Goal: Information Seeking & Learning: Learn about a topic

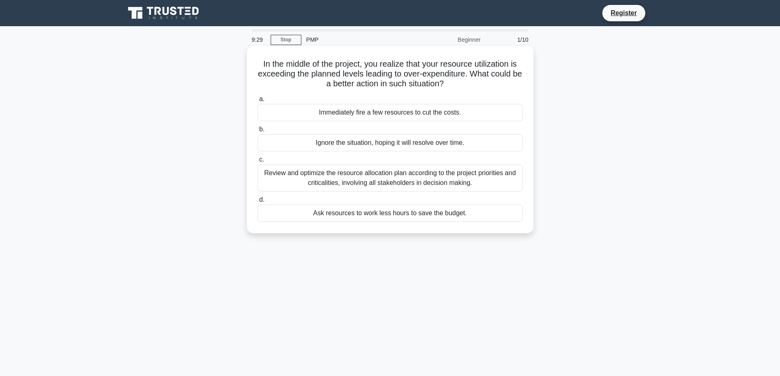
click at [315, 175] on div "Review and optimize the resource allocation plan according to the project prior…" at bounding box center [390, 178] width 265 height 27
click at [258, 163] on input "c. Review and optimize the resource allocation plan according to the project pr…" at bounding box center [258, 159] width 0 height 5
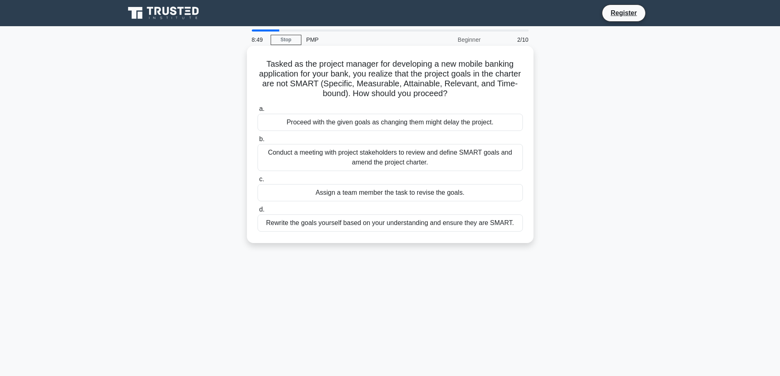
click at [345, 156] on div "Conduct a meeting with project stakeholders to review and define SMART goals an…" at bounding box center [390, 157] width 265 height 27
click at [258, 142] on input "b. Conduct a meeting with project stakeholders to review and define SMART goals…" at bounding box center [258, 139] width 0 height 5
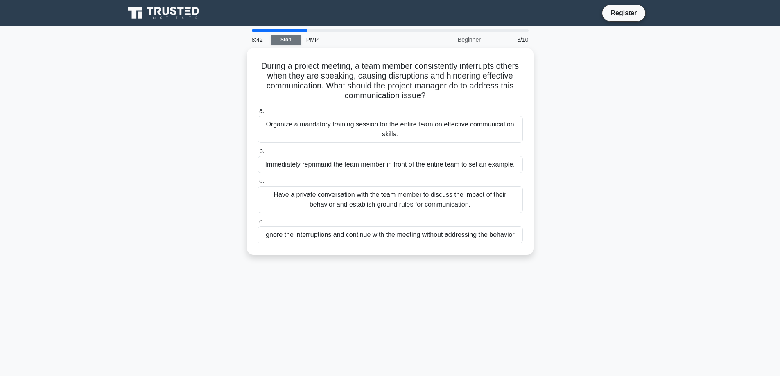
click at [289, 37] on link "Stop" at bounding box center [286, 40] width 31 height 10
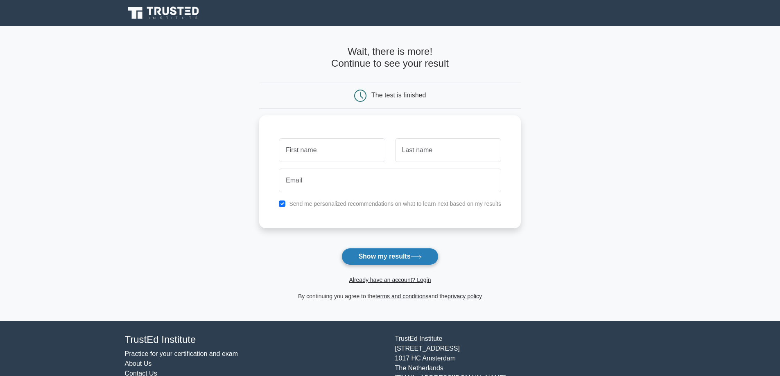
click at [393, 255] on button "Show my results" at bounding box center [390, 256] width 97 height 17
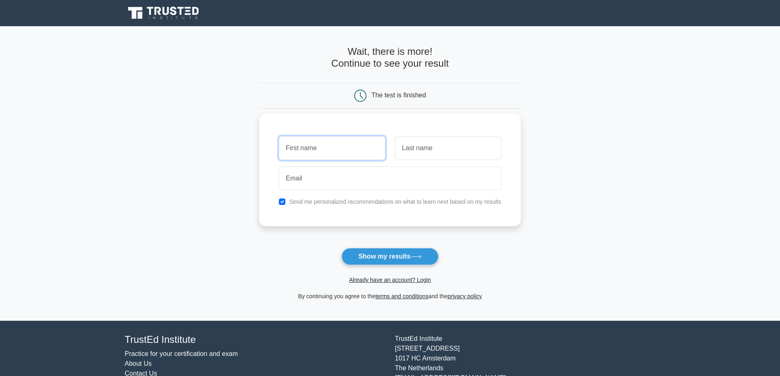
click at [344, 153] on input "text" at bounding box center [332, 148] width 106 height 24
type input "bahaa"
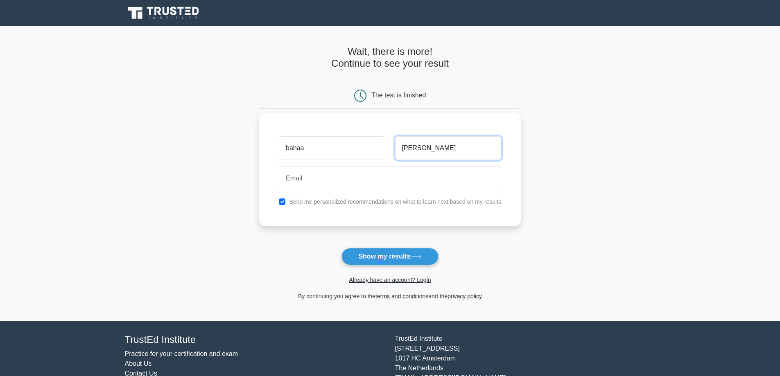
type input "mohammed"
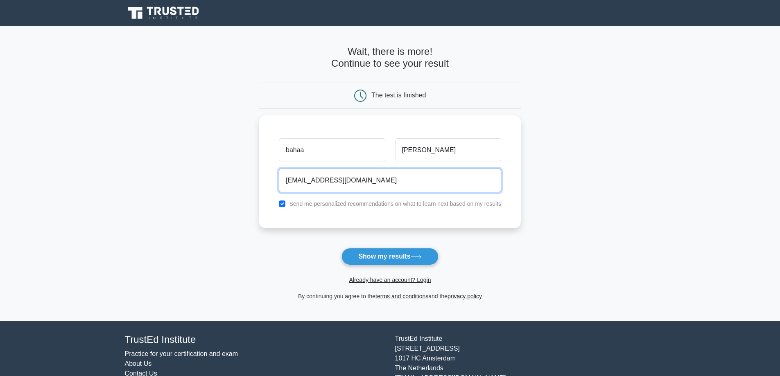
type input "mebahaa@gmail.com"
click at [397, 240] on form "Wait, there is more! Continue to see your result The test is finished bahaa" at bounding box center [390, 174] width 262 height 256
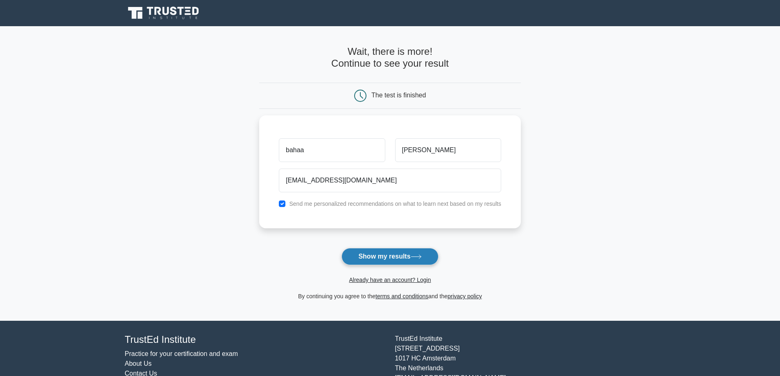
click at [403, 255] on button "Show my results" at bounding box center [390, 256] width 97 height 17
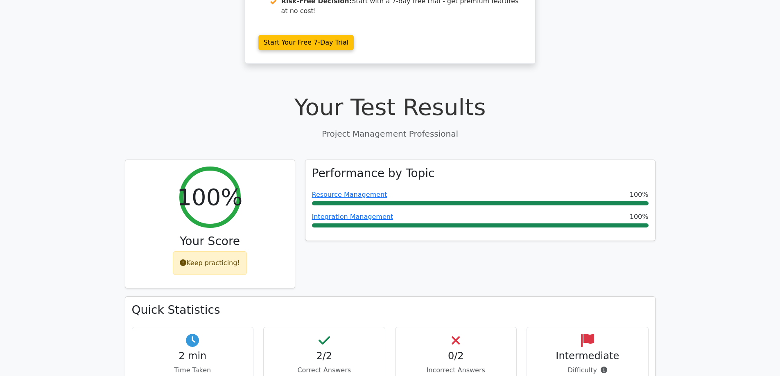
scroll to position [205, 0]
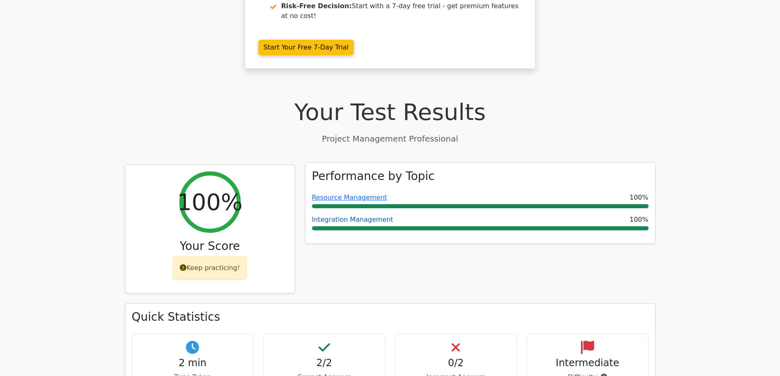
click at [327, 216] on link "Integration Management" at bounding box center [353, 220] width 82 height 8
